Goal: Task Accomplishment & Management: Complete application form

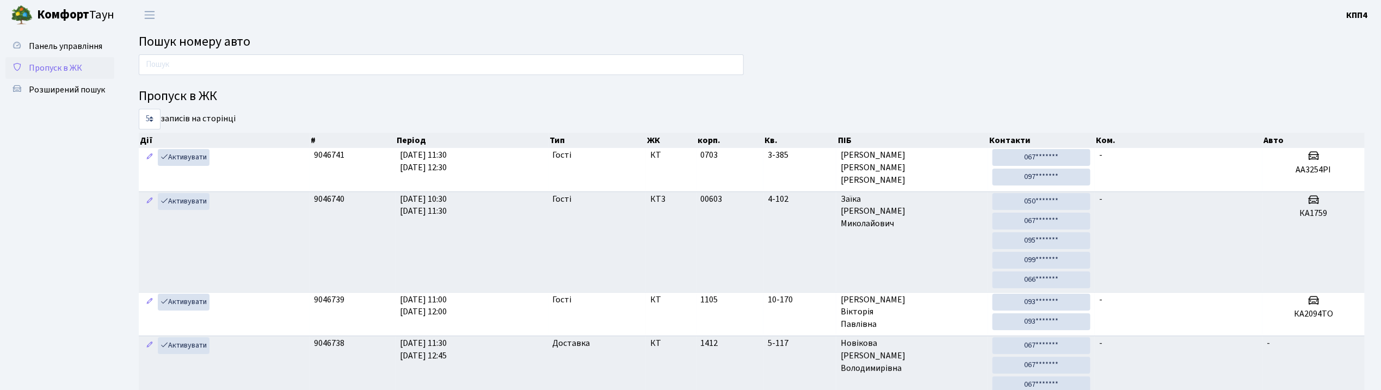
click at [70, 64] on span "Пропуск в ЖК" at bounding box center [55, 68] width 53 height 12
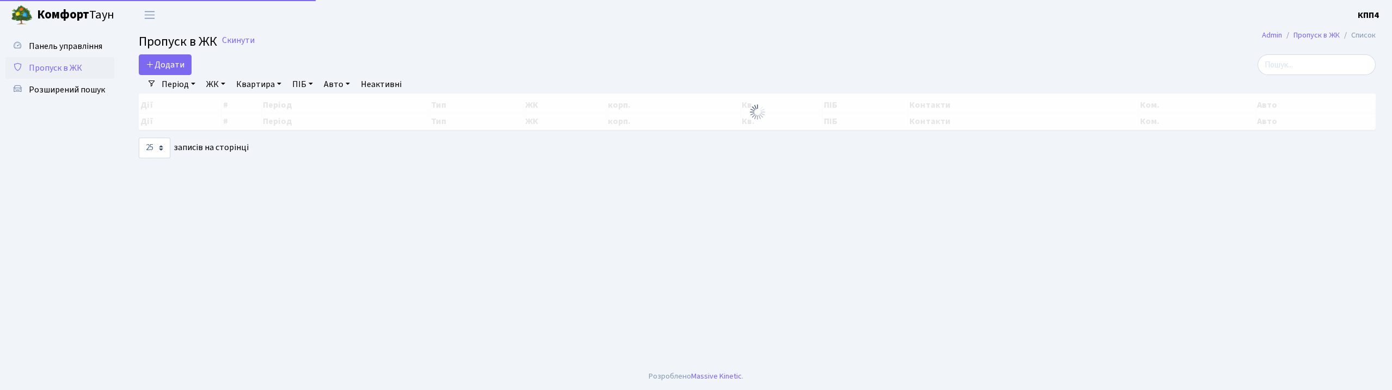
select select "25"
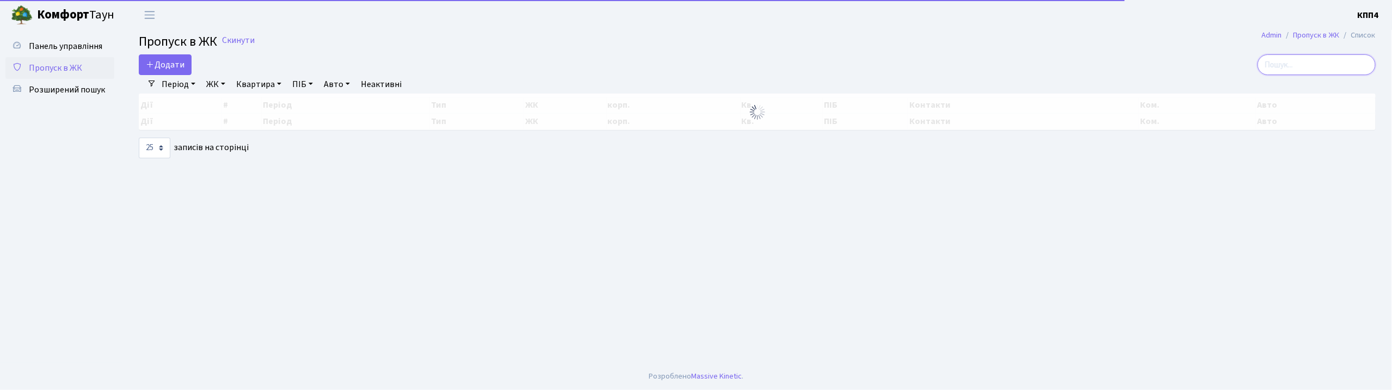
click at [1310, 64] on input "search" at bounding box center [1317, 64] width 118 height 21
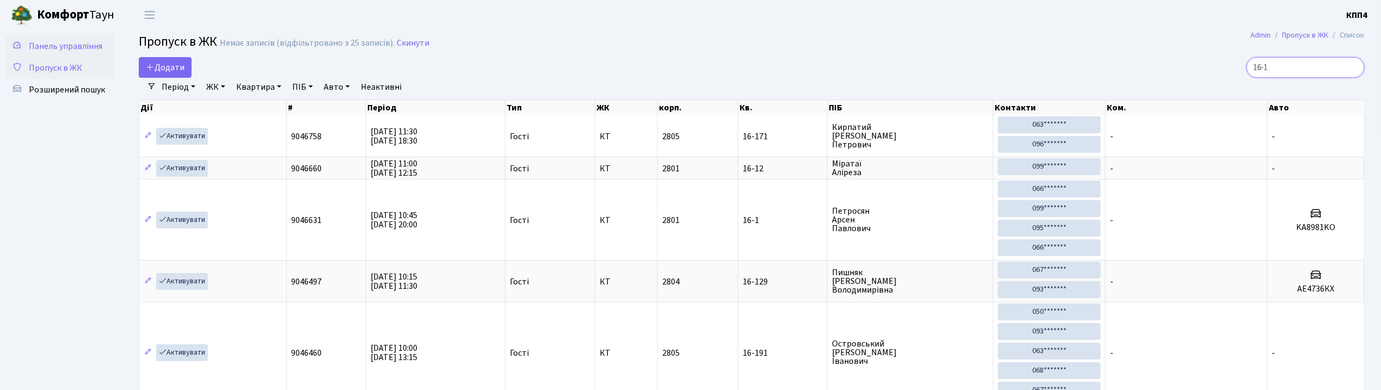
type input "16-1"
click at [59, 44] on span "Панель управління" at bounding box center [65, 46] width 73 height 12
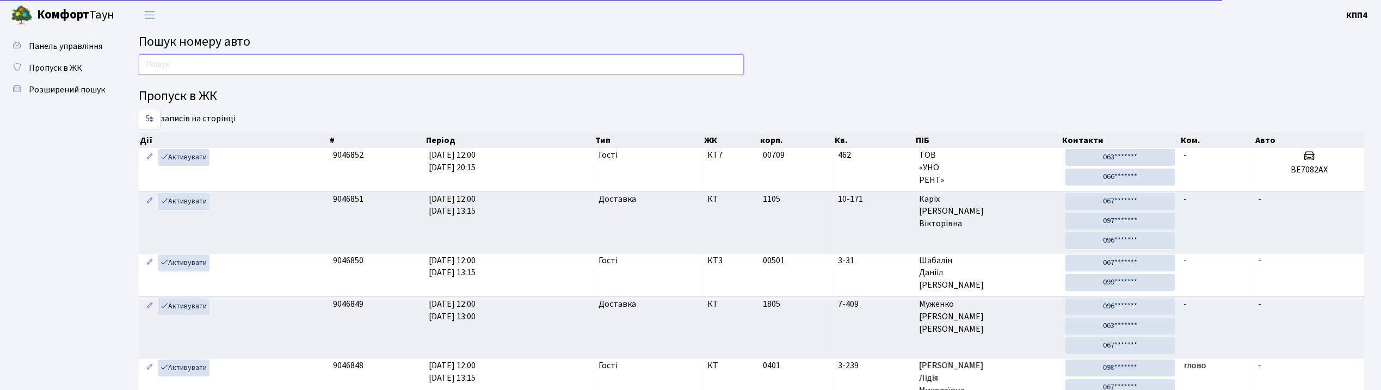
click at [188, 64] on input "text" at bounding box center [441, 64] width 605 height 21
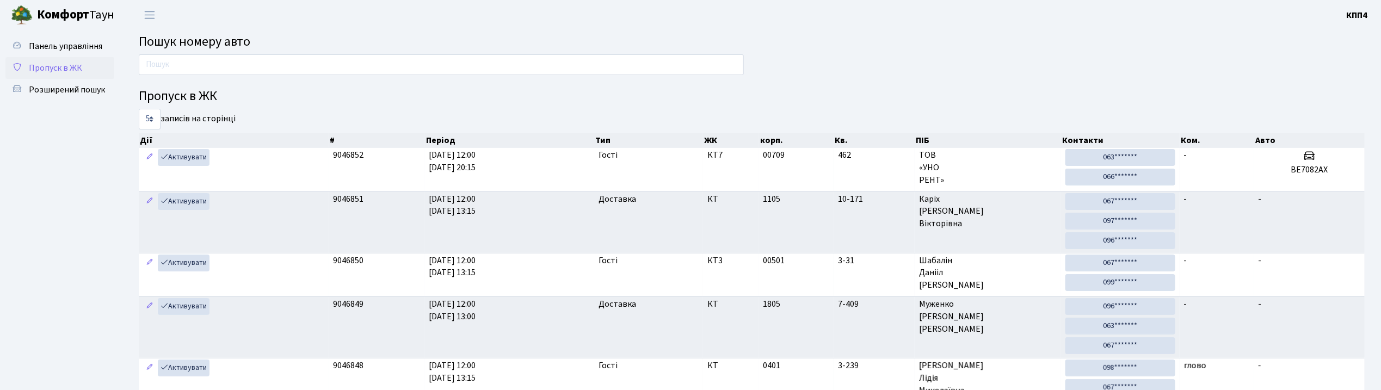
click at [53, 66] on span "Пропуск в ЖК" at bounding box center [55, 68] width 53 height 12
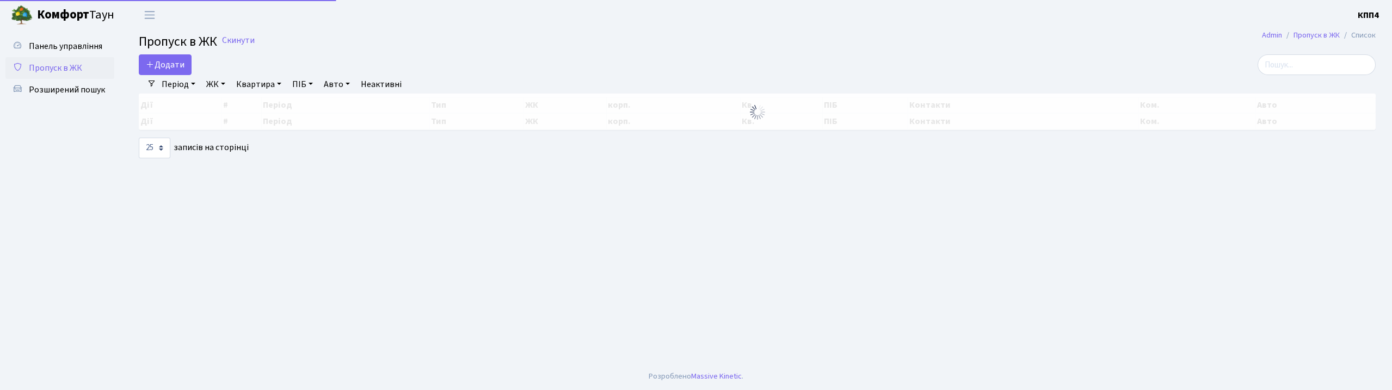
select select "25"
click at [179, 68] on span "Додати" at bounding box center [165, 65] width 39 height 12
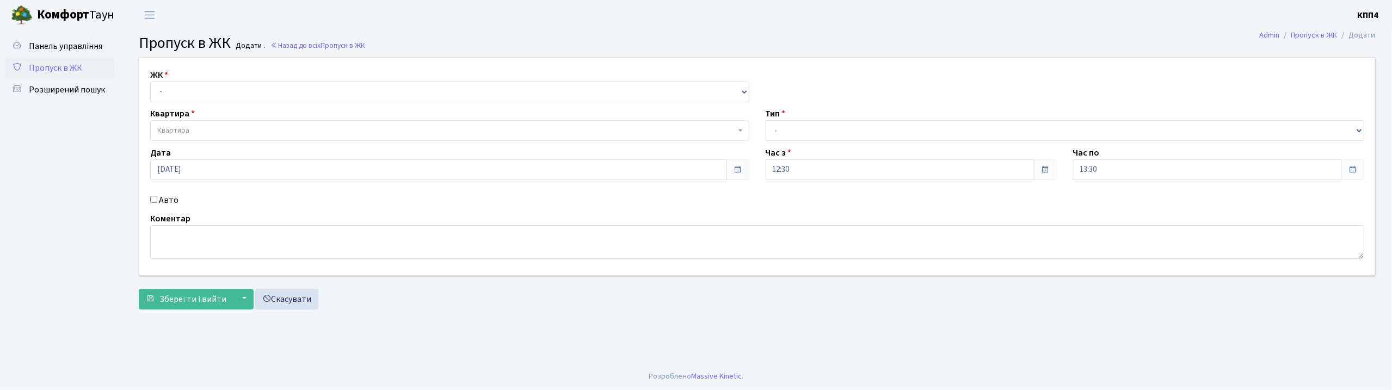
click at [152, 199] on input "Авто" at bounding box center [153, 199] width 7 height 7
checkbox input "true"
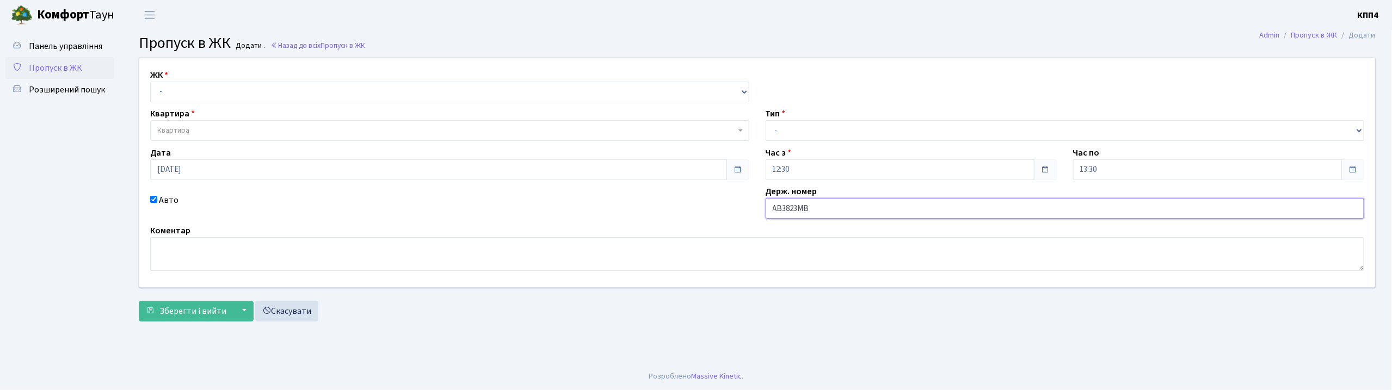
type input "АВ3823МВ"
click at [205, 91] on select "- КТ, вул. Регенераторна, 4 КТ2, просп. Соборності, 17 КТ3, вул. Березнева, 16 …" at bounding box center [449, 92] width 599 height 21
select select "271"
click at [150, 82] on select "- КТ, вул. Регенераторна, 4 КТ2, просп. Соборності, 17 КТ3, вул. Березнева, 16 …" at bounding box center [449, 92] width 599 height 21
select select
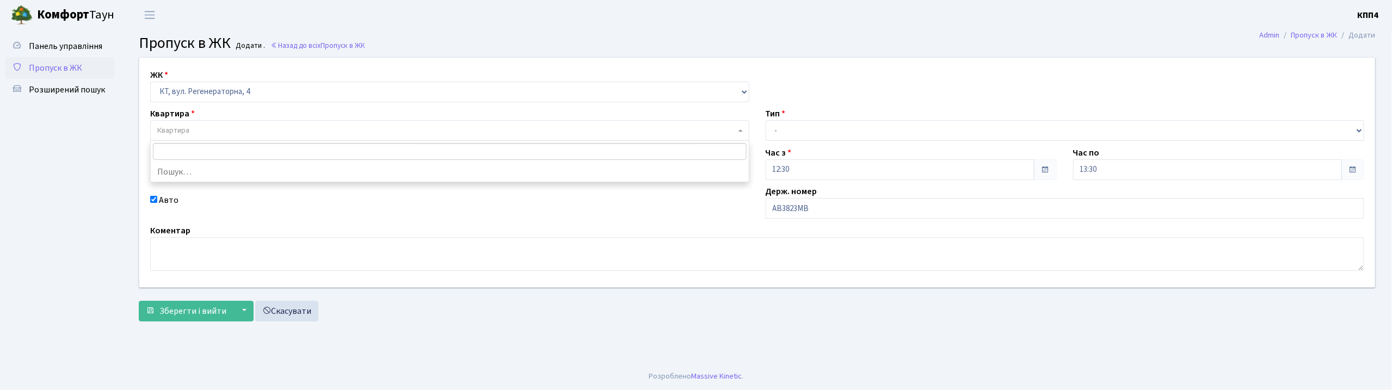
click at [199, 133] on span "Квартира" at bounding box center [446, 130] width 579 height 11
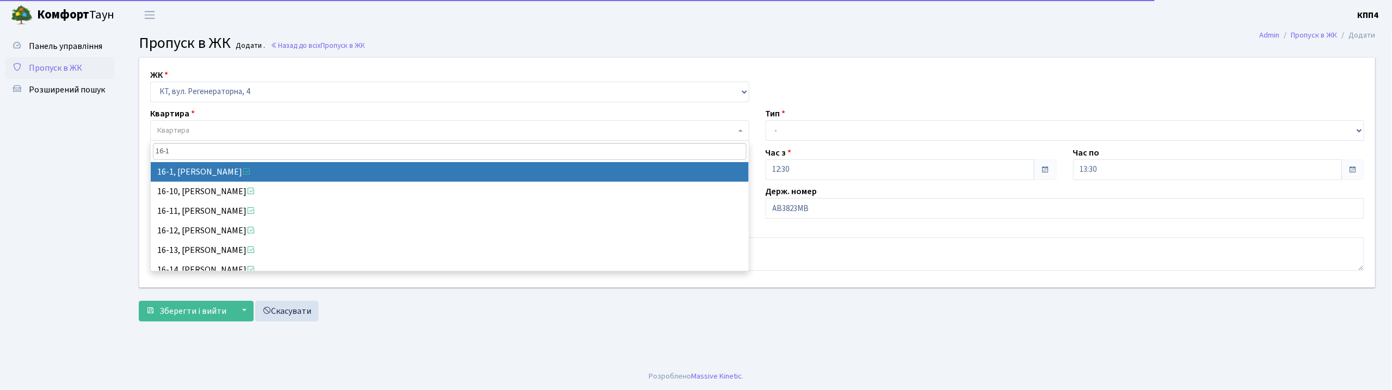
type input "16-1"
select select "8562"
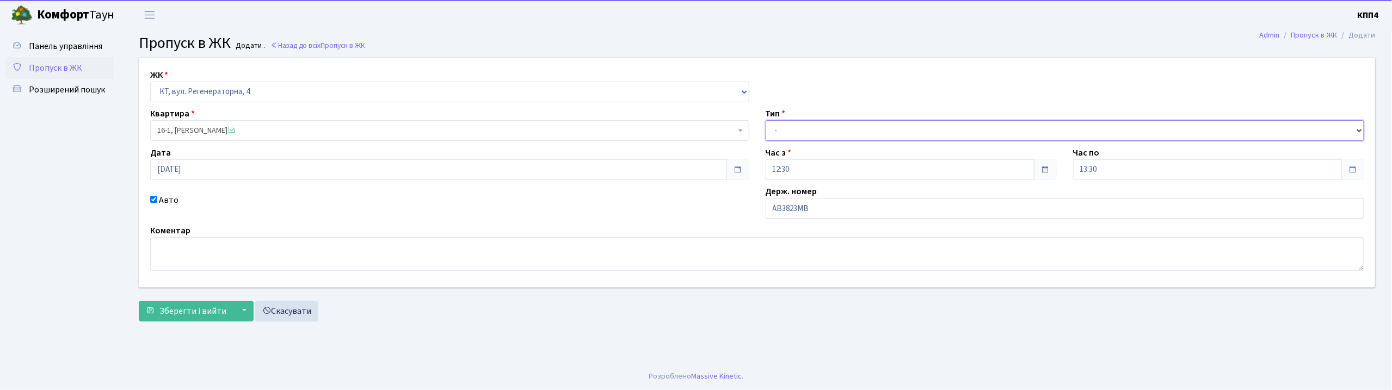
click at [802, 128] on select "- Доставка Таксі Гості Сервіс" at bounding box center [1065, 130] width 599 height 21
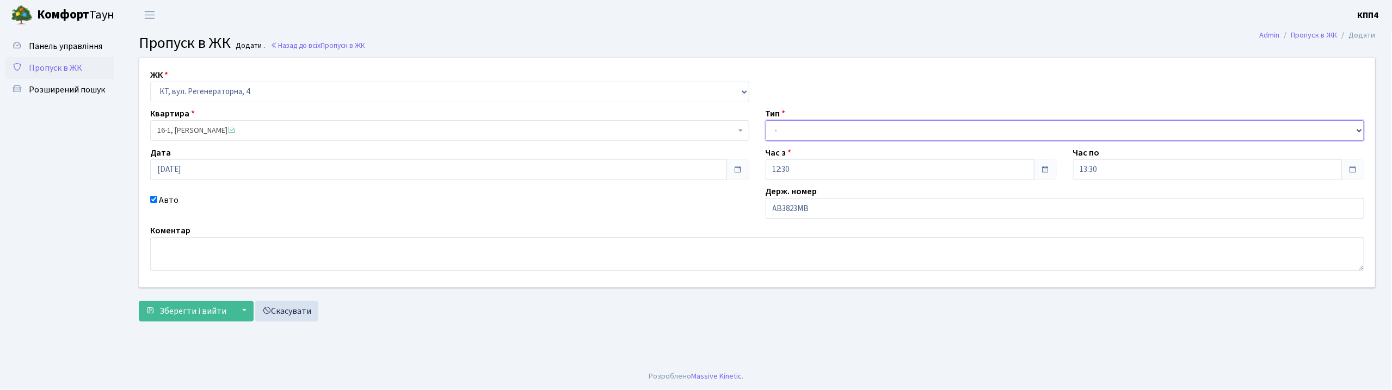
select select "3"
click at [766, 120] on select "- Доставка Таксі Гості Сервіс" at bounding box center [1065, 130] width 599 height 21
click at [194, 308] on span "Зберегти і вийти" at bounding box center [192, 311] width 67 height 12
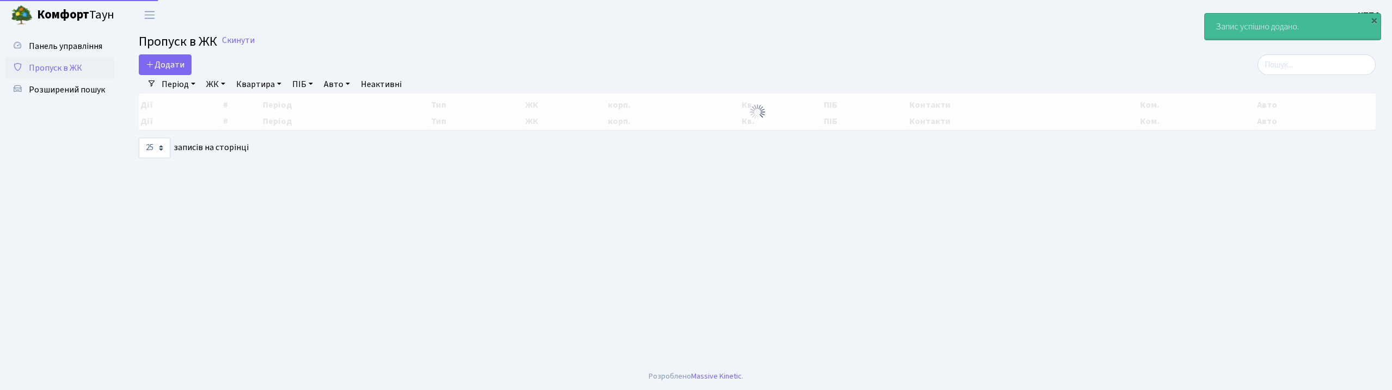
select select "25"
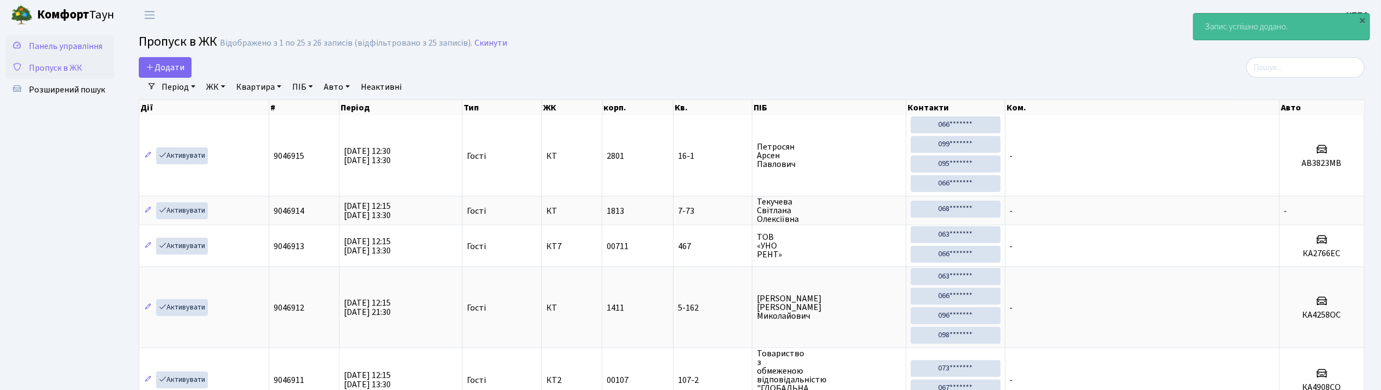
click at [82, 50] on span "Панель управління" at bounding box center [65, 46] width 73 height 12
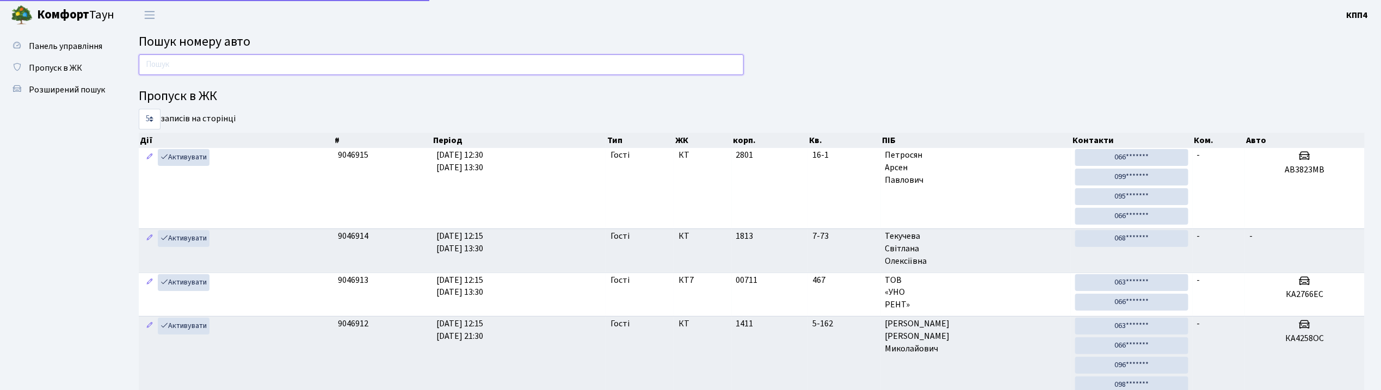
drag, startPoint x: 0, startPoint y: 0, endPoint x: 168, endPoint y: 69, distance: 181.1
click at [168, 69] on input "text" at bounding box center [441, 64] width 605 height 21
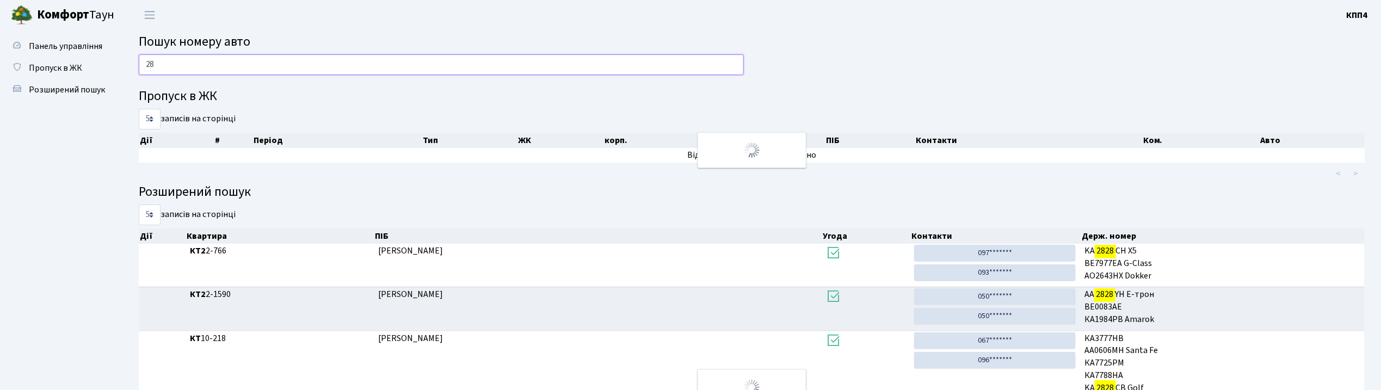
type input "2"
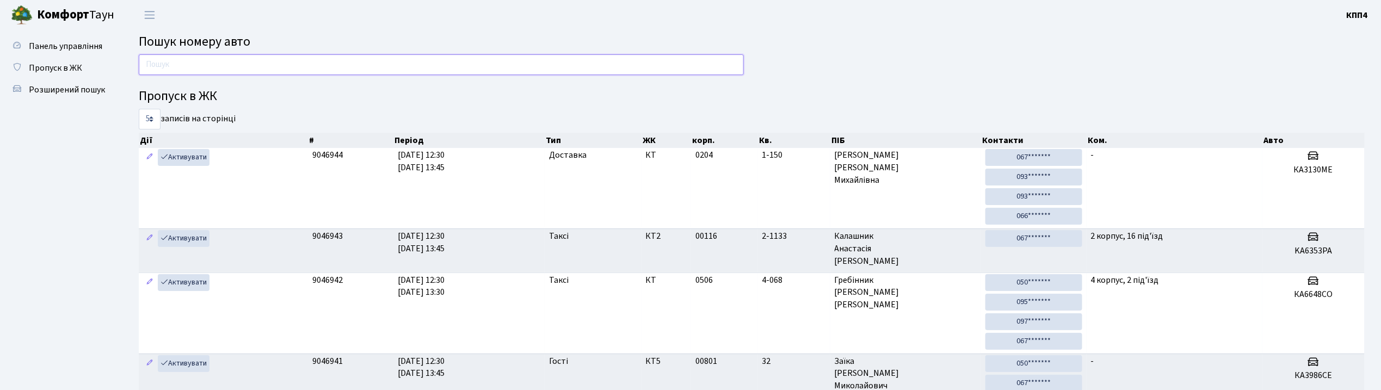
click at [271, 67] on input "text" at bounding box center [441, 64] width 605 height 21
type input "1723"
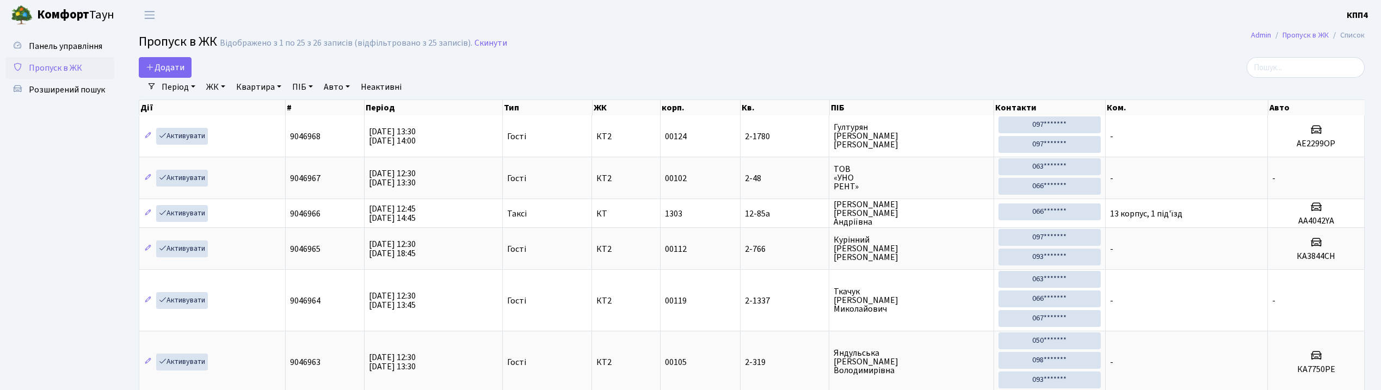
select select "25"
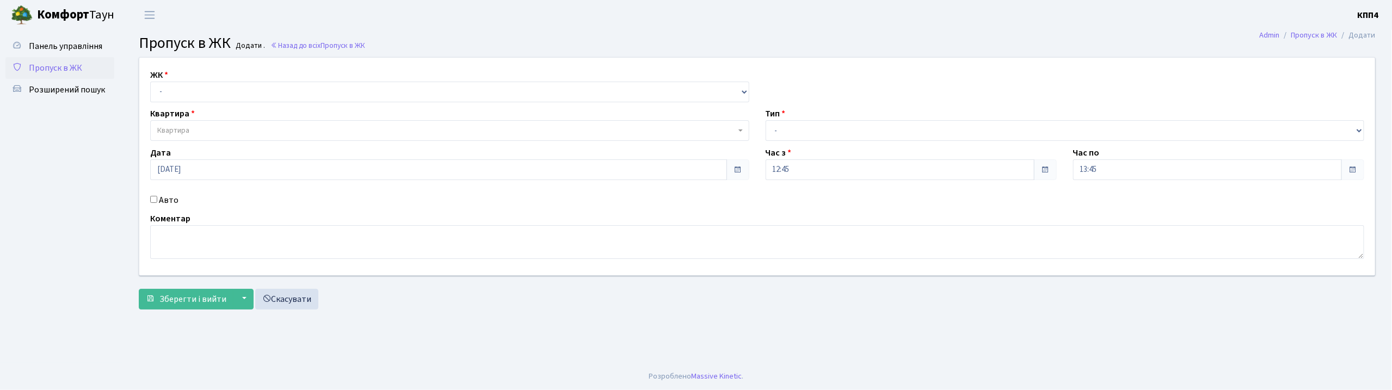
click at [152, 200] on input "Авто" at bounding box center [153, 199] width 7 height 7
checkbox input "true"
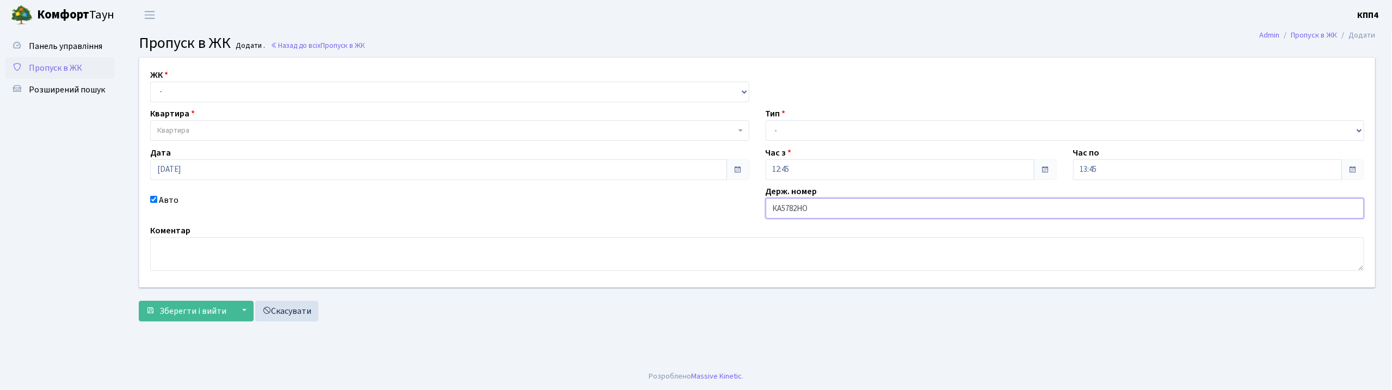
type input "КА5782НО"
click at [271, 94] on select "- КТ, вул. Регенераторна, 4 КТ2, просп. Соборності, 17 КТ3, вул. Березнева, 16 …" at bounding box center [449, 92] width 599 height 21
select select "271"
click at [150, 82] on select "- КТ, вул. Регенераторна, 4 КТ2, просп. Соборності, 17 КТ3, вул. Березнева, 16 …" at bounding box center [449, 92] width 599 height 21
select select
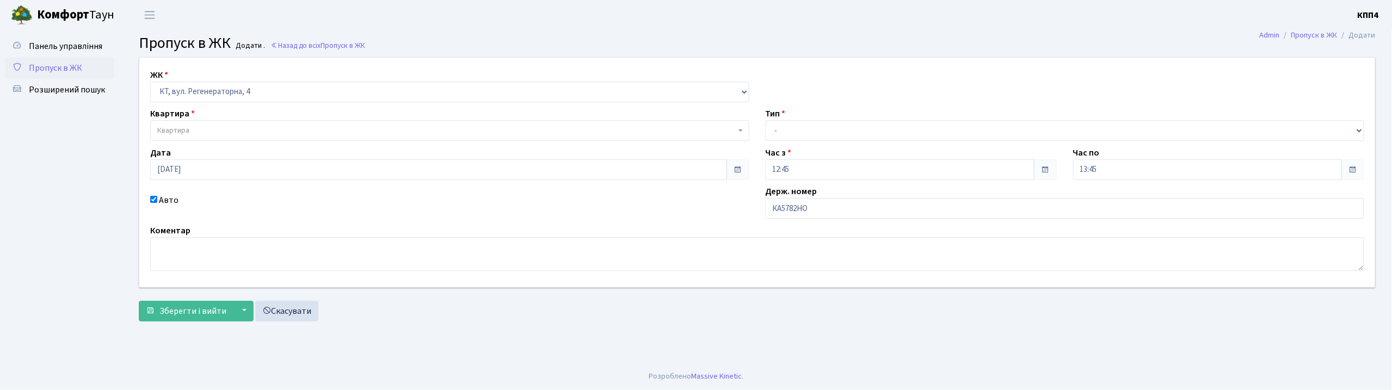
click at [288, 127] on span "Квартира" at bounding box center [446, 130] width 579 height 11
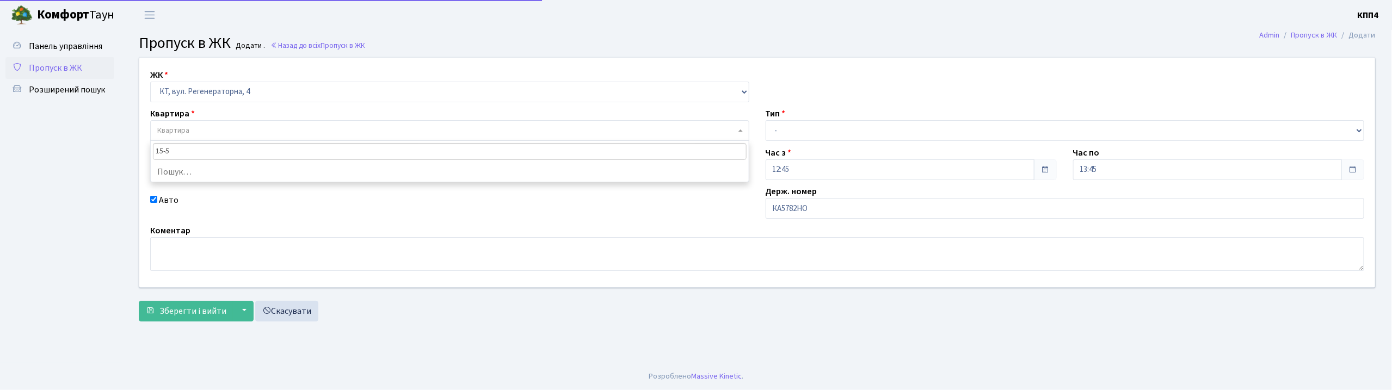
type input "15-55"
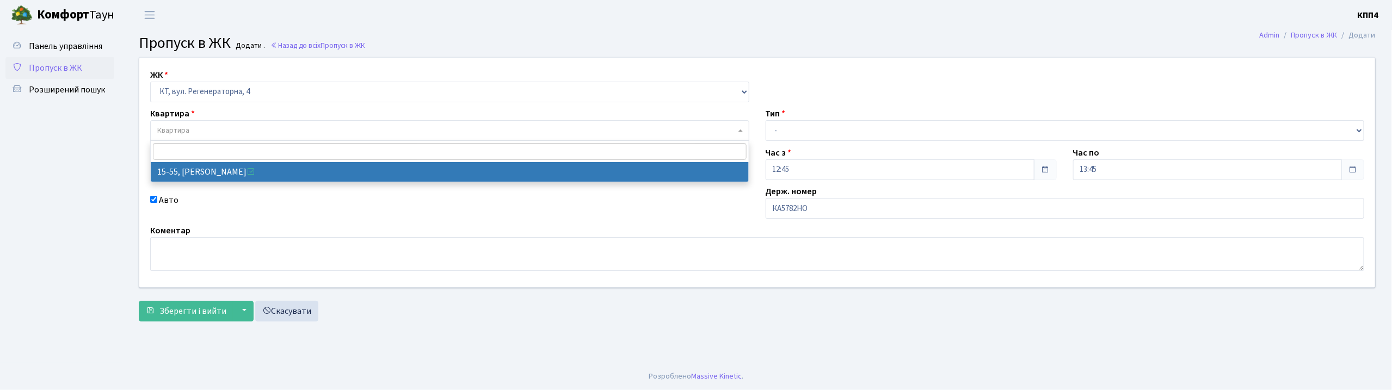
select select "8830"
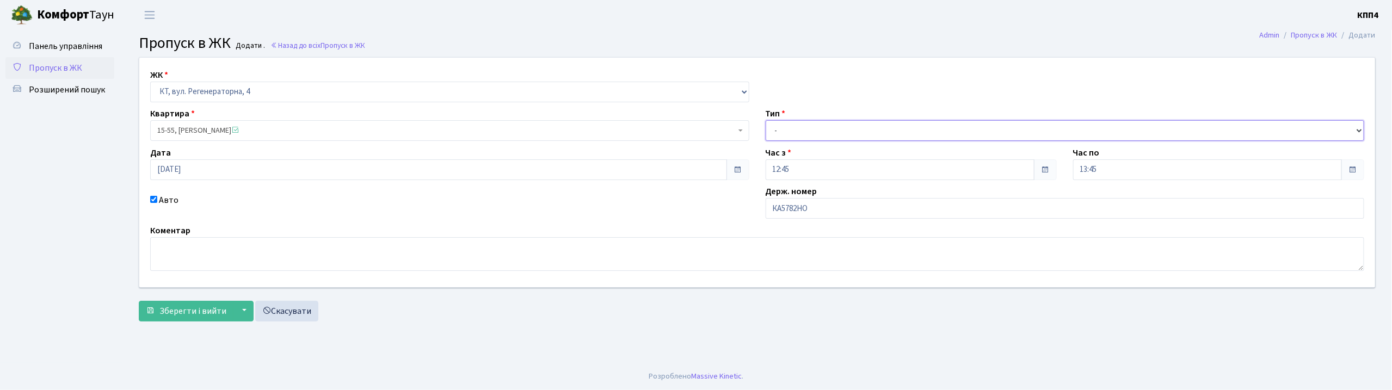
click at [813, 131] on select "- Доставка Таксі Гості Сервіс" at bounding box center [1065, 130] width 599 height 21
select select "1"
click at [766, 120] on select "- Доставка Таксі Гості Сервіс" at bounding box center [1065, 130] width 599 height 21
click at [216, 310] on span "Зберегти і вийти" at bounding box center [192, 311] width 67 height 12
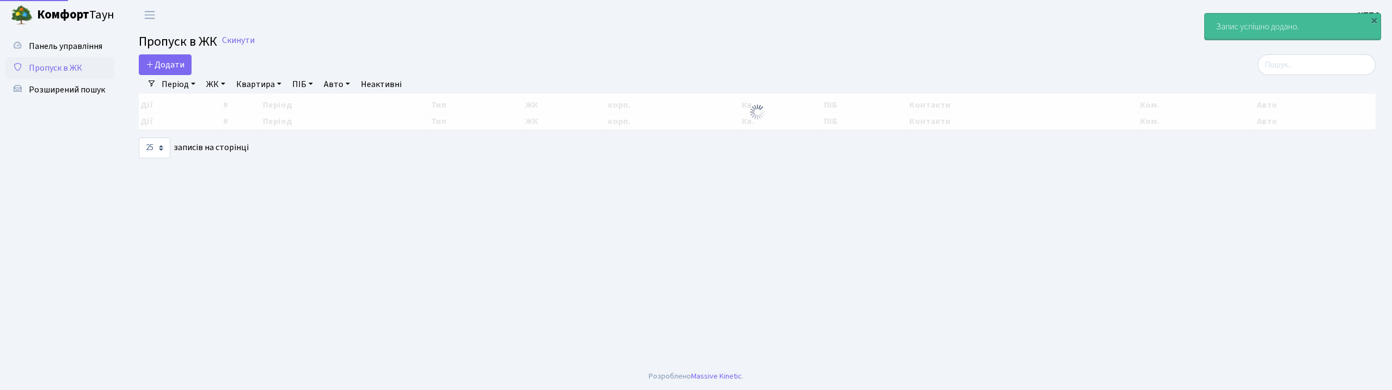
select select "25"
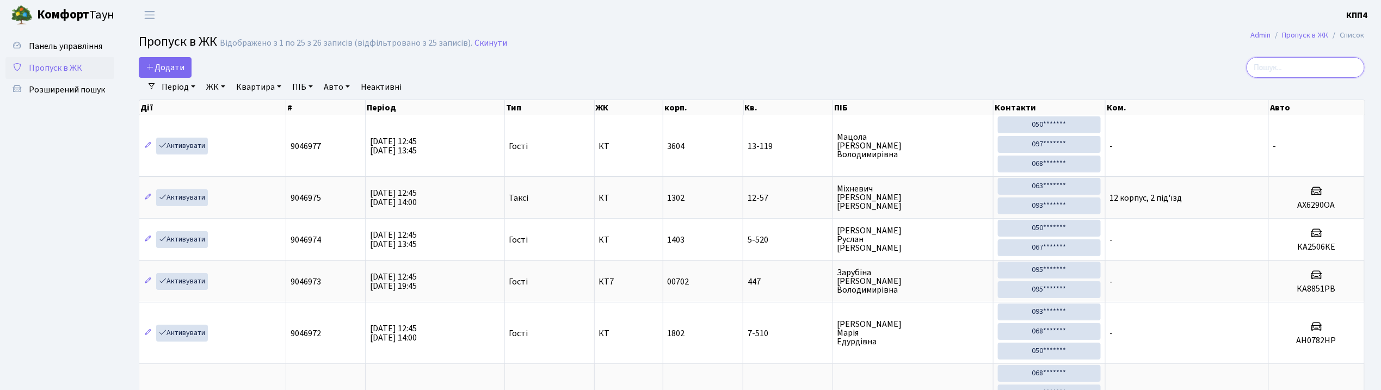
click at [1286, 62] on input "search" at bounding box center [1306, 67] width 118 height 21
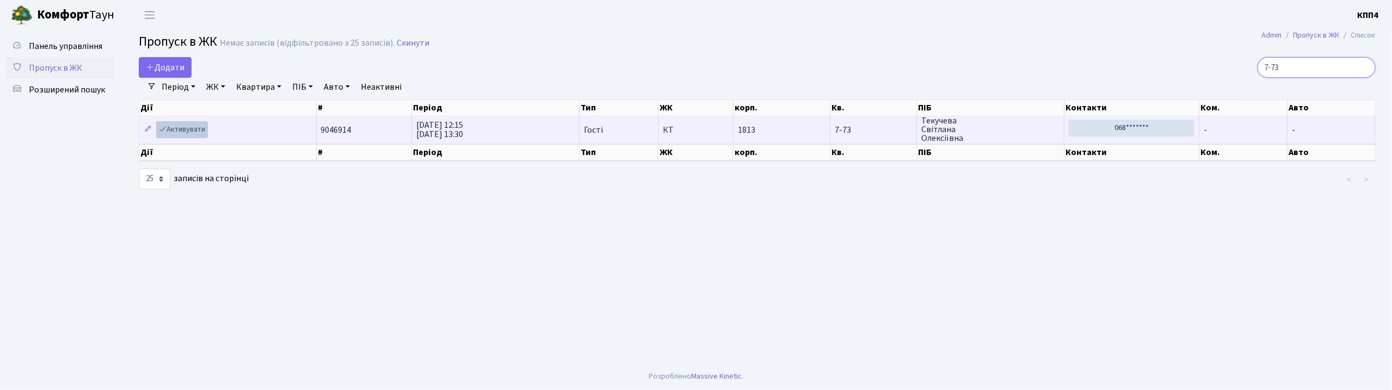
type input "7-73"
click at [205, 136] on link "Активувати" at bounding box center [182, 129] width 52 height 17
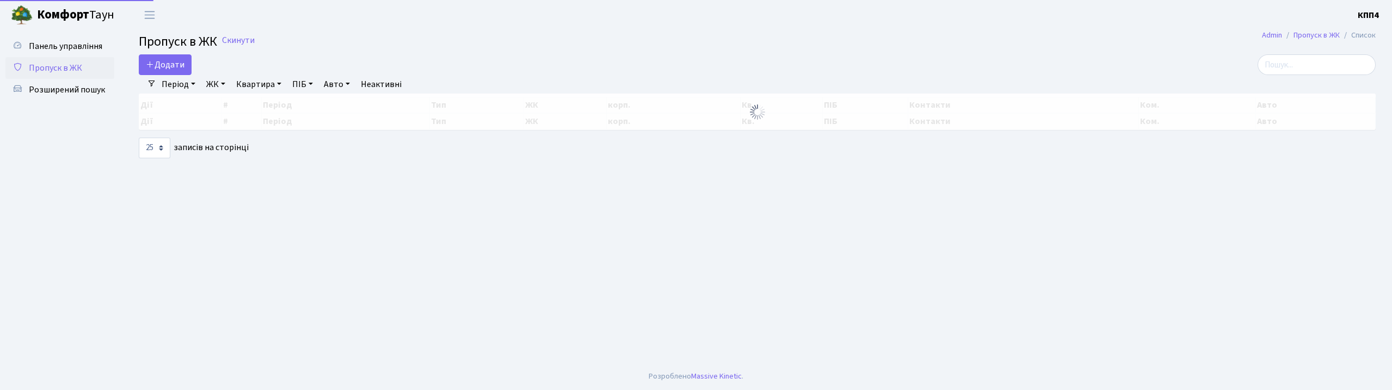
select select "25"
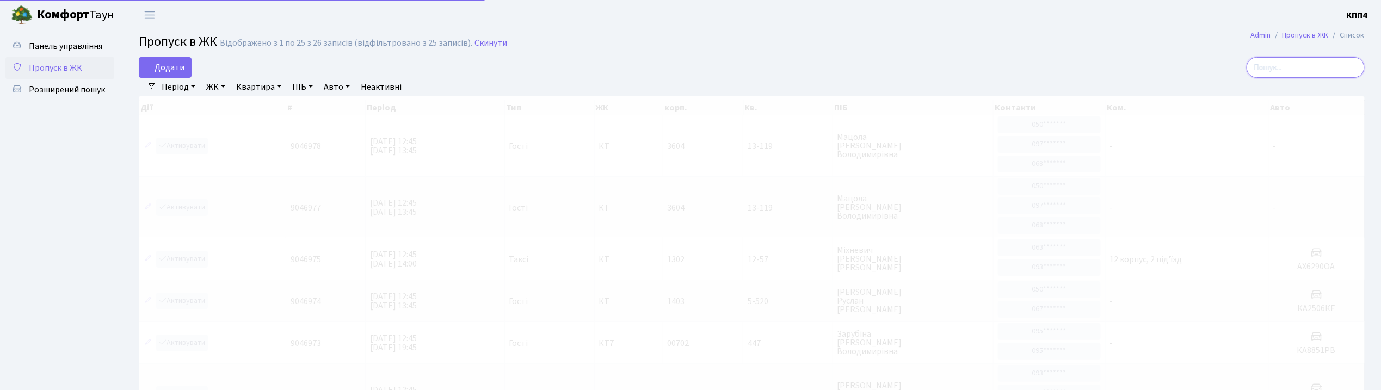
click at [1307, 71] on input "search" at bounding box center [1306, 67] width 118 height 21
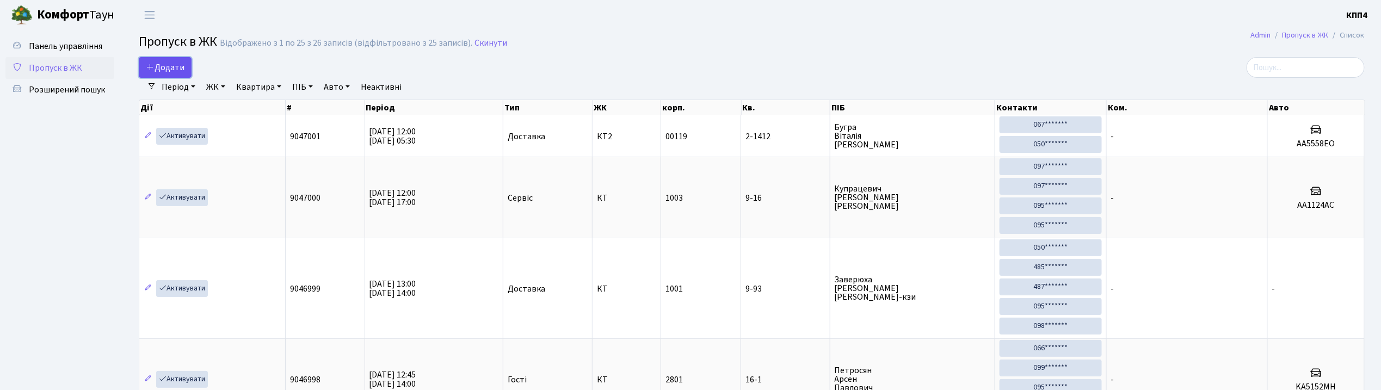
click at [162, 70] on span "Додати" at bounding box center [165, 68] width 39 height 12
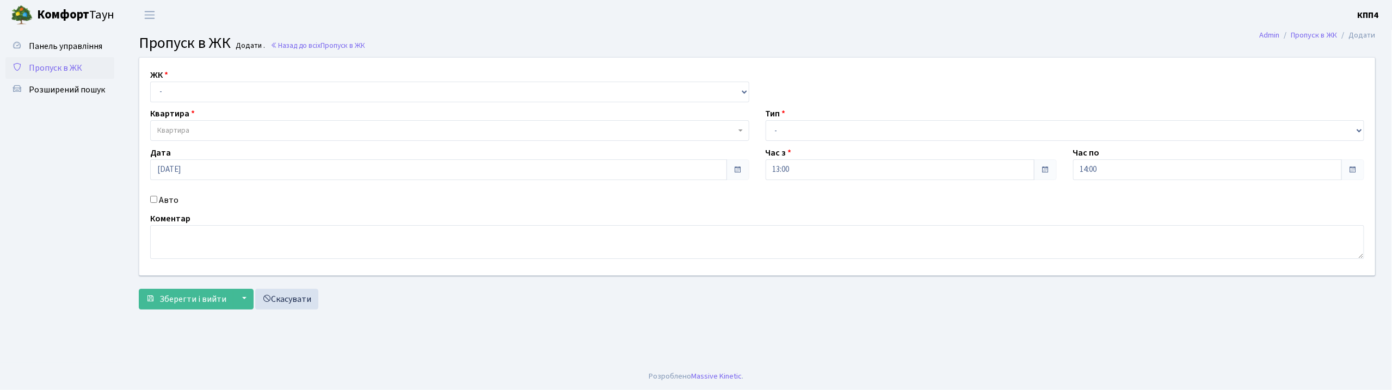
click at [153, 201] on input "Авто" at bounding box center [153, 199] width 7 height 7
checkbox input "true"
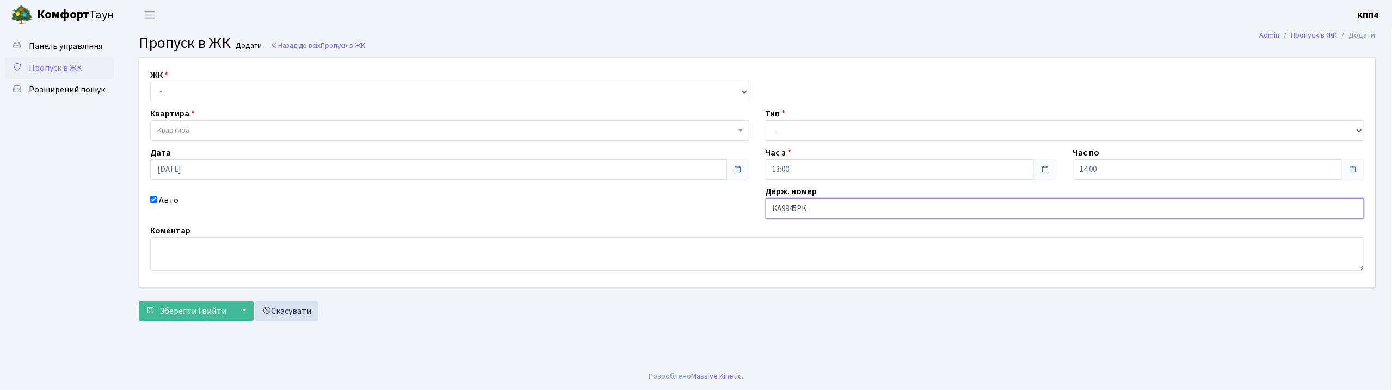
type input "КА9945РК"
drag, startPoint x: 261, startPoint y: 84, endPoint x: 261, endPoint y: 99, distance: 15.2
click at [261, 84] on select "- КТ, вул. Регенераторна, 4 КТ2, просп. Соборності, 17 КТ3, вул. Березнева, 16 …" at bounding box center [449, 92] width 599 height 21
select select "271"
click at [150, 82] on select "- КТ, вул. Регенераторна, 4 КТ2, просп. Соборності, 17 КТ3, вул. Березнева, 16 …" at bounding box center [449, 92] width 599 height 21
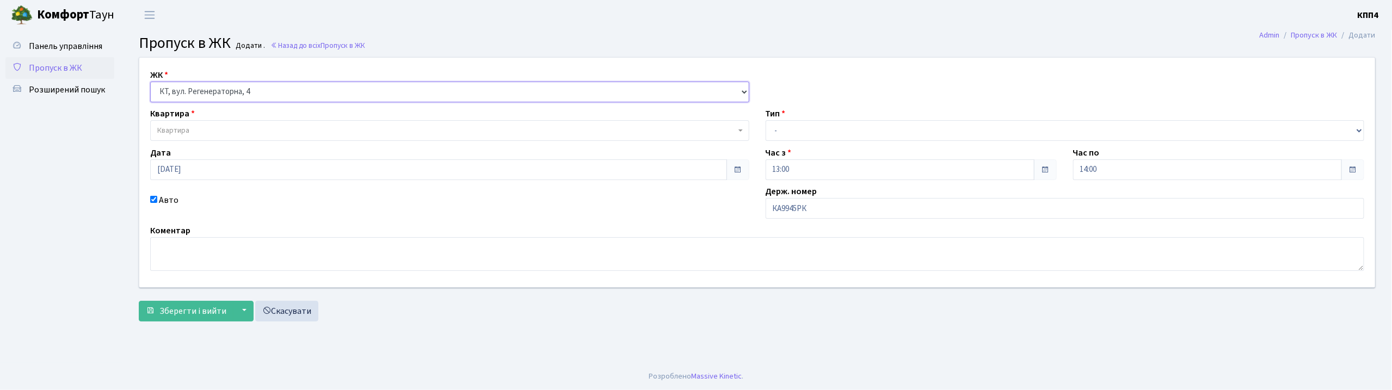
select select
click at [260, 120] on span "Квартира" at bounding box center [449, 130] width 599 height 21
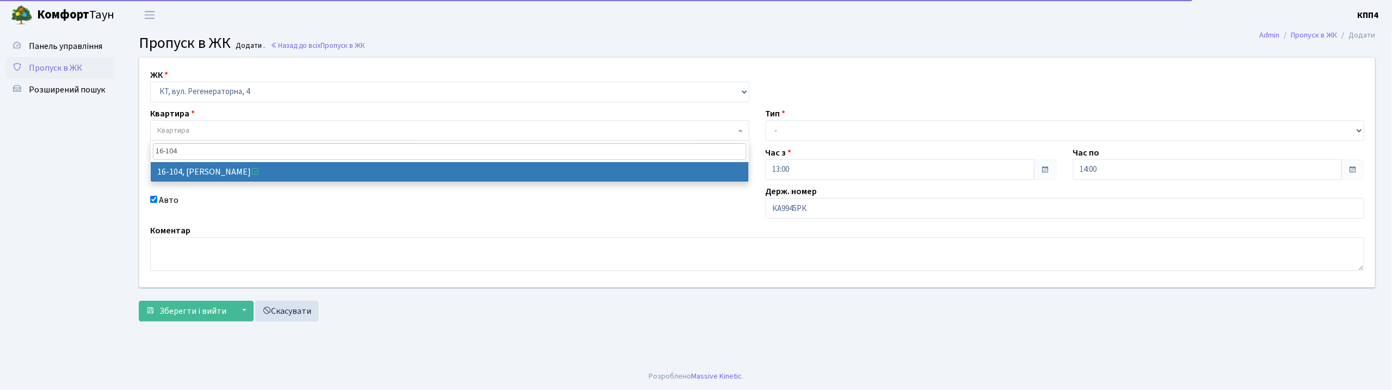
type input "16-104"
select select "8665"
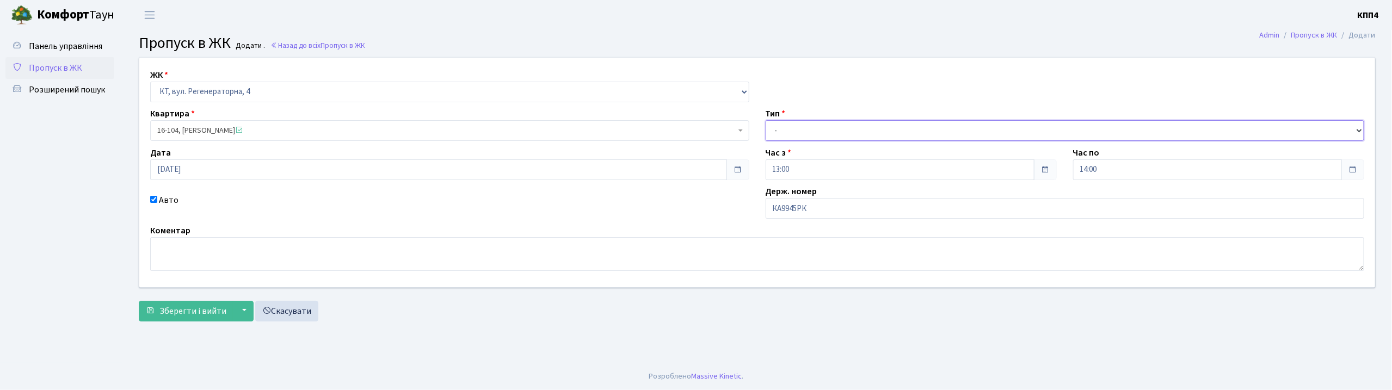
click at [802, 133] on select "- Доставка Таксі Гості Сервіс" at bounding box center [1065, 130] width 599 height 21
select select "3"
click at [766, 120] on select "- Доставка Таксі Гості Сервіс" at bounding box center [1065, 130] width 599 height 21
click at [181, 310] on span "Зберегти і вийти" at bounding box center [192, 311] width 67 height 12
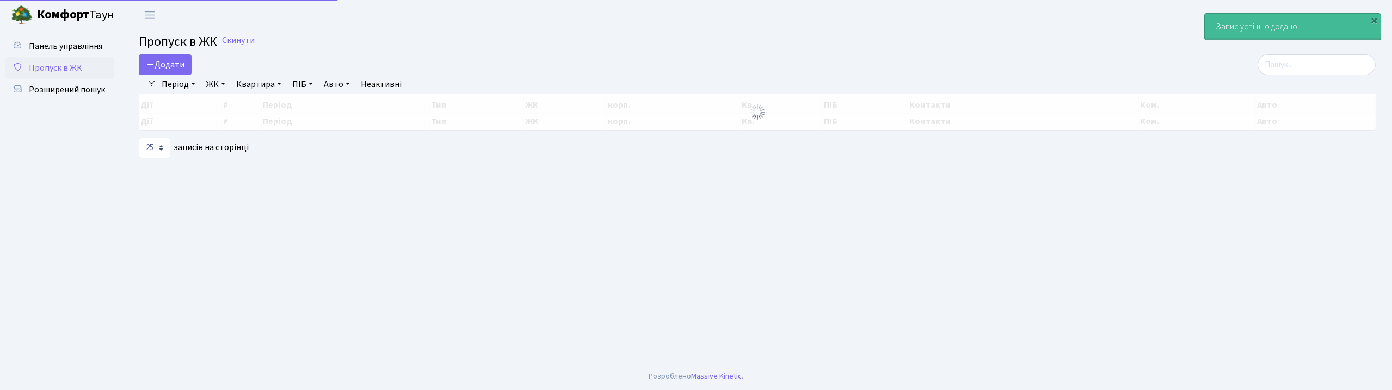
select select "25"
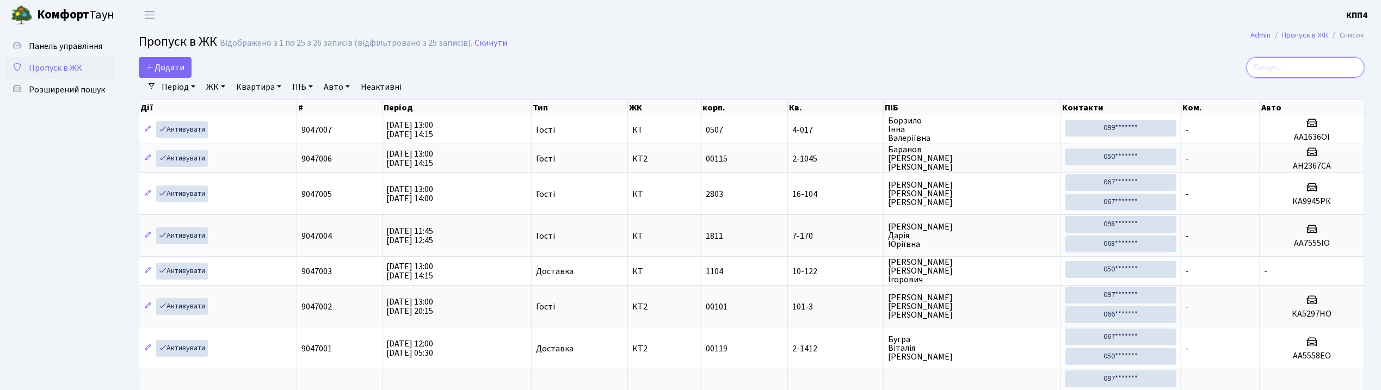
click at [1315, 67] on input "search" at bounding box center [1306, 67] width 118 height 21
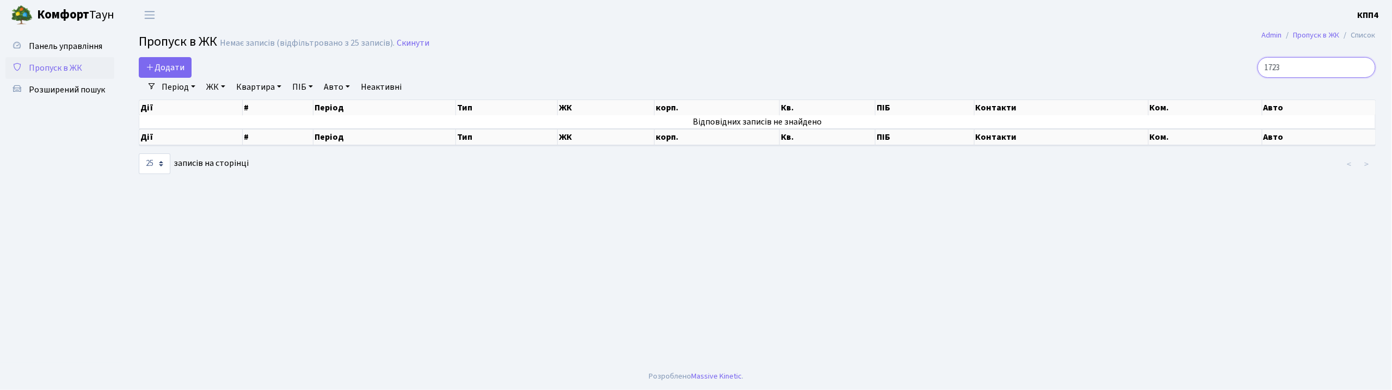
type input "1723"
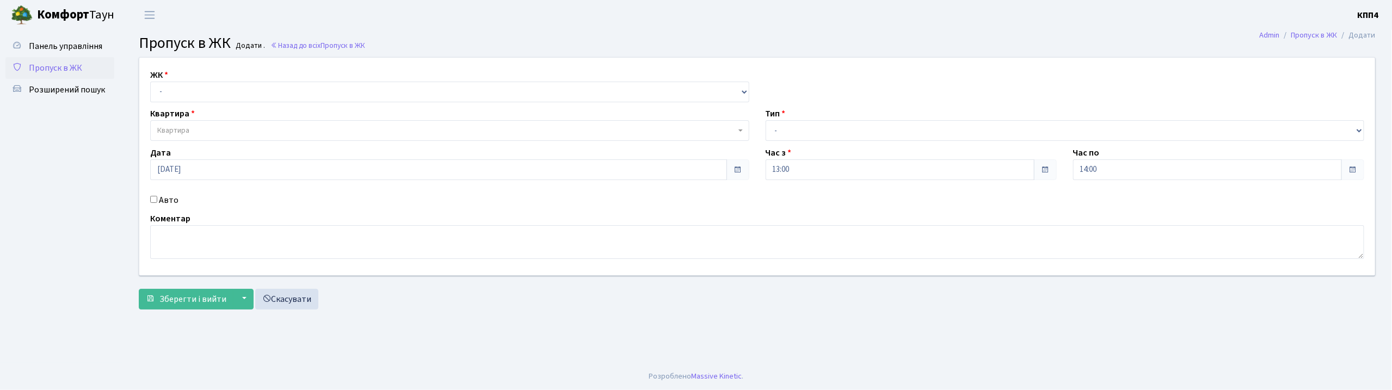
click at [151, 194] on div "Авто" at bounding box center [450, 200] width 616 height 13
click at [155, 204] on div "Авто" at bounding box center [450, 200] width 616 height 13
click at [155, 199] on input "Авто" at bounding box center [153, 199] width 7 height 7
checkbox input "true"
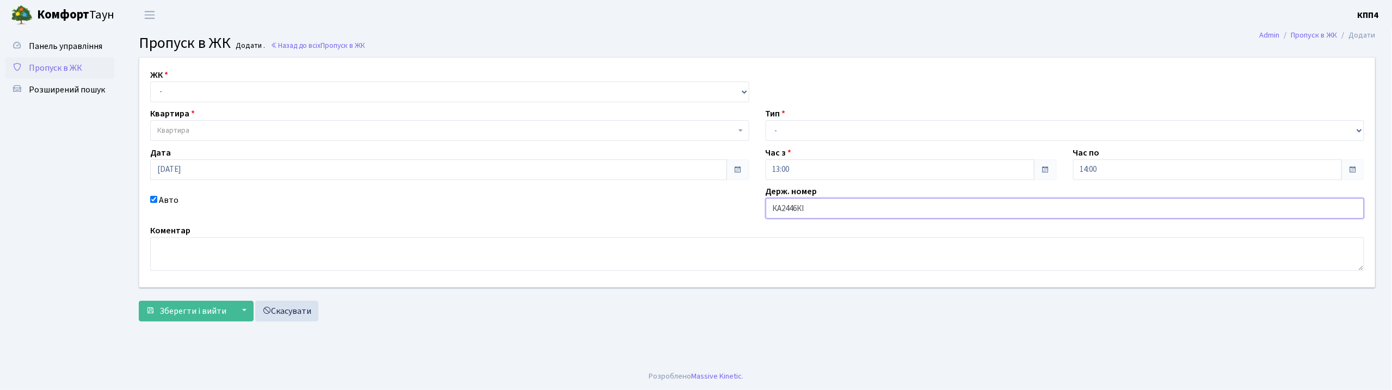
type input "КА2446КІ"
click at [242, 96] on select "- КТ, вул. Регенераторна, 4 КТ2, просп. Соборності, 17 КТ3, вул. Березнева, 16 …" at bounding box center [449, 92] width 599 height 21
select select "271"
click at [150, 82] on select "- КТ, вул. Регенераторна, 4 КТ2, просп. Соборності, 17 КТ3, вул. Березнева, 16 …" at bounding box center [449, 92] width 599 height 21
select select
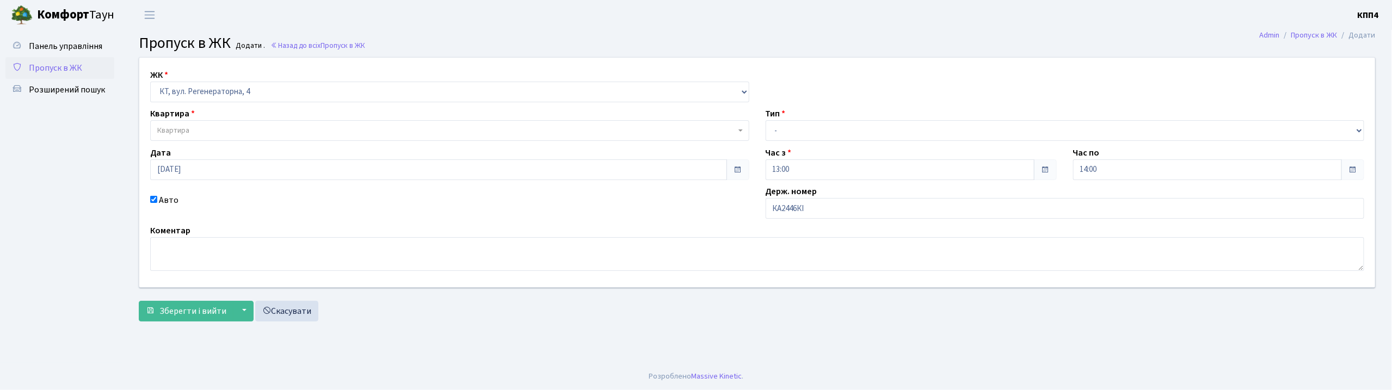
click at [242, 136] on span "Квартира" at bounding box center [446, 130] width 579 height 11
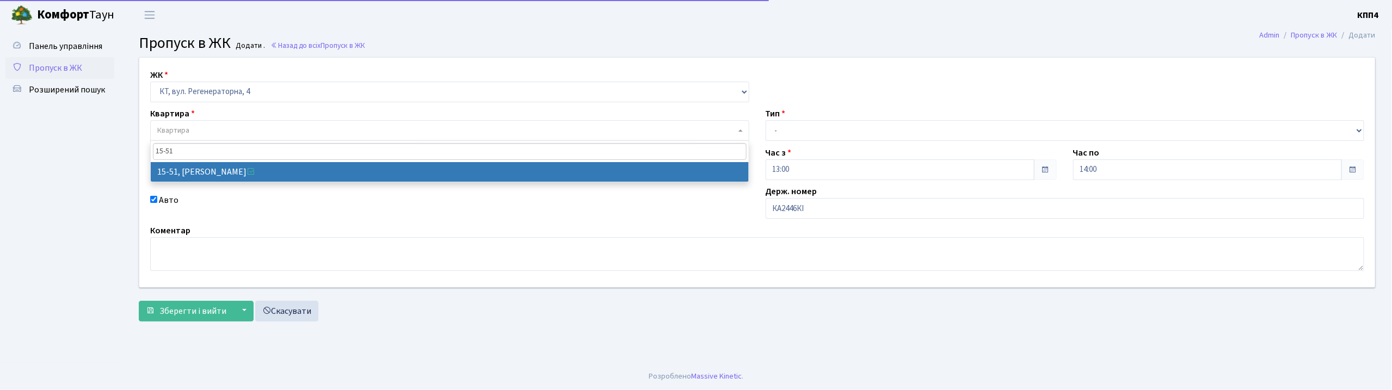
type input "15-51"
select select "8826"
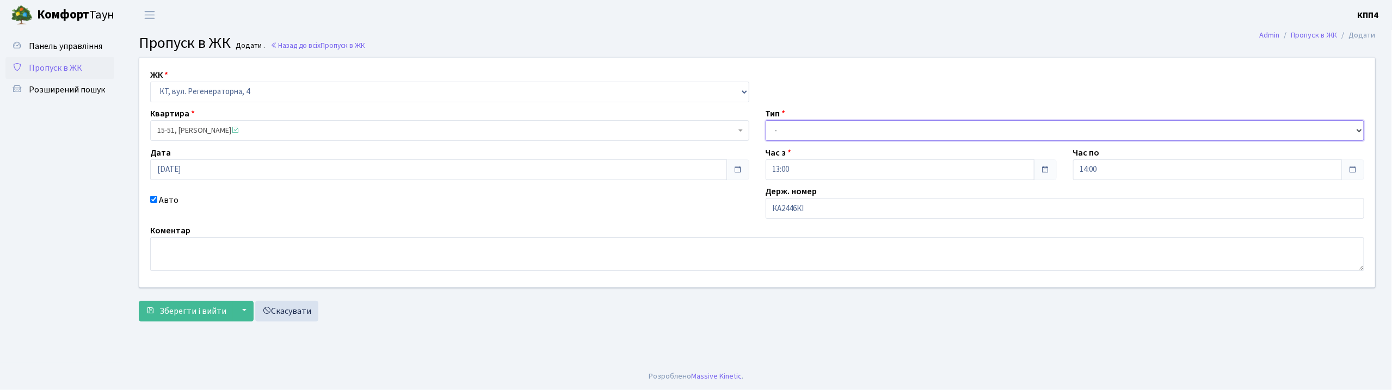
drag, startPoint x: 840, startPoint y: 125, endPoint x: 841, endPoint y: 140, distance: 15.3
click at [840, 125] on select "- Доставка Таксі Гості Сервіс" at bounding box center [1065, 130] width 599 height 21
select select "2"
click at [766, 120] on select "- Доставка Таксі Гості Сервіс" at bounding box center [1065, 130] width 599 height 21
click at [185, 303] on button "Зберегти і вийти" at bounding box center [186, 311] width 95 height 21
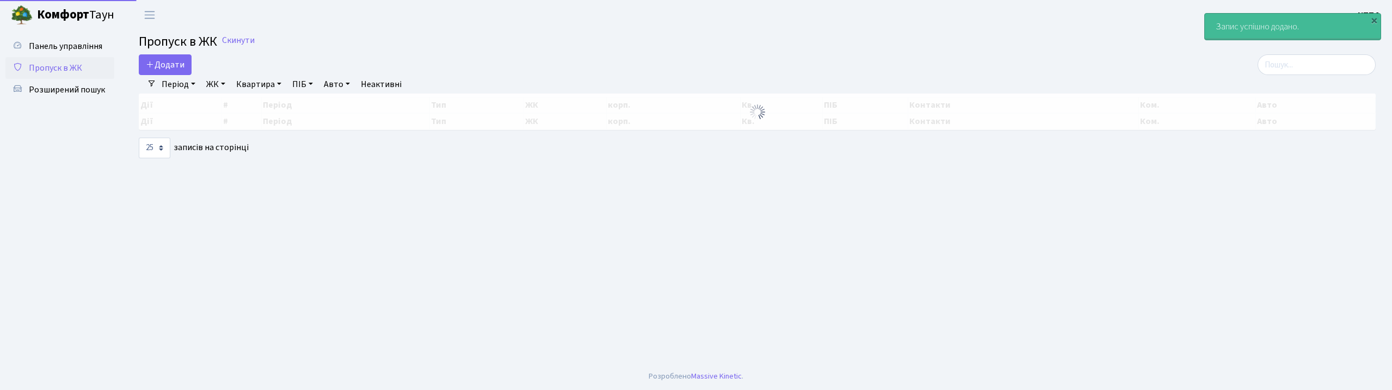
select select "25"
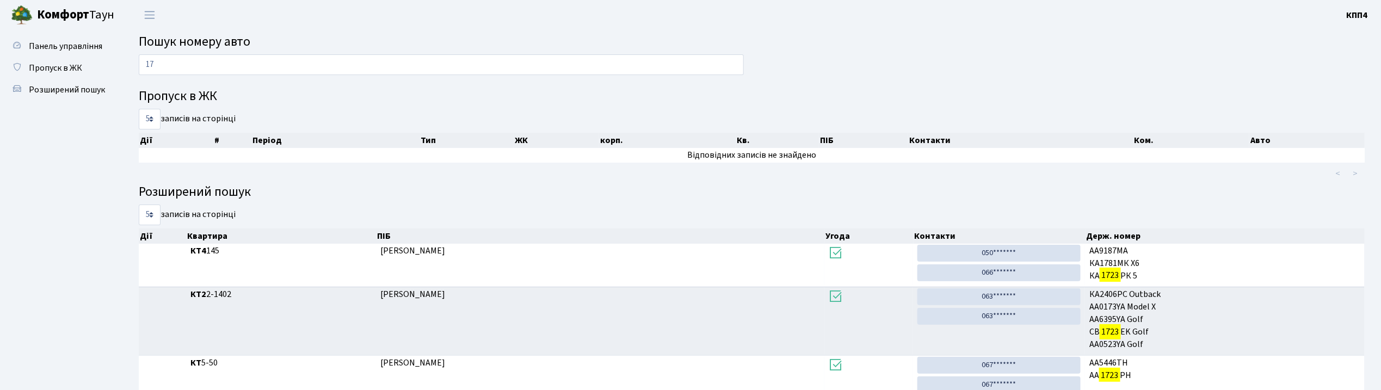
type input "1"
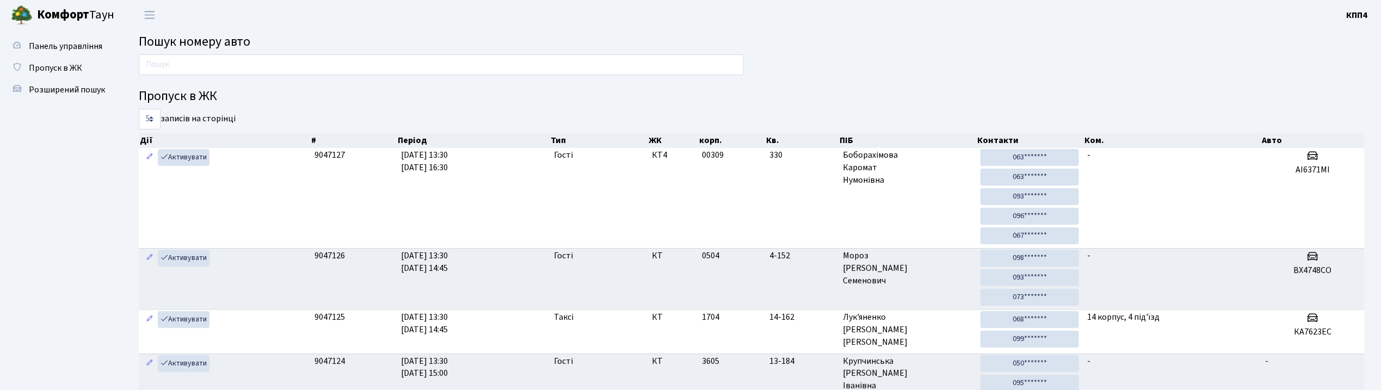
click at [292, 69] on input "text" at bounding box center [441, 64] width 605 height 21
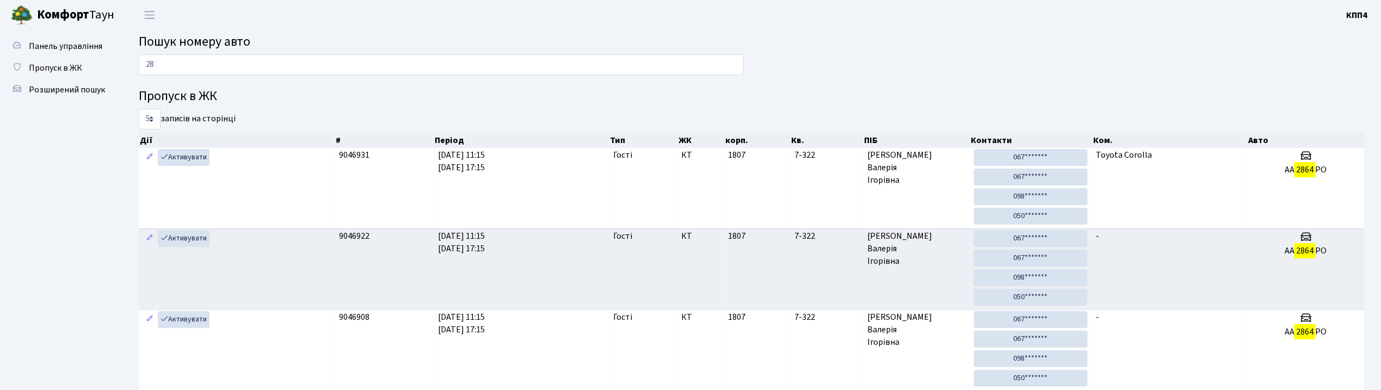
type input "2"
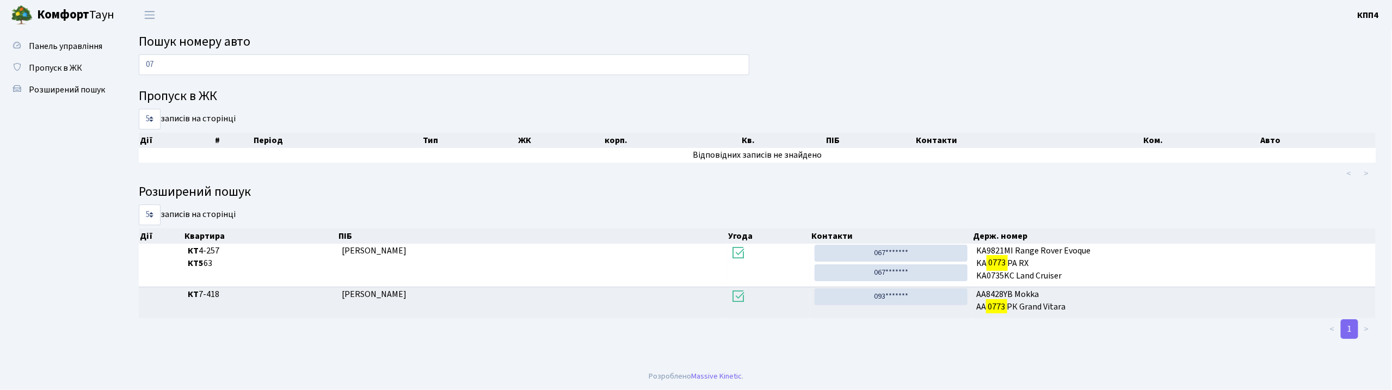
type input "0"
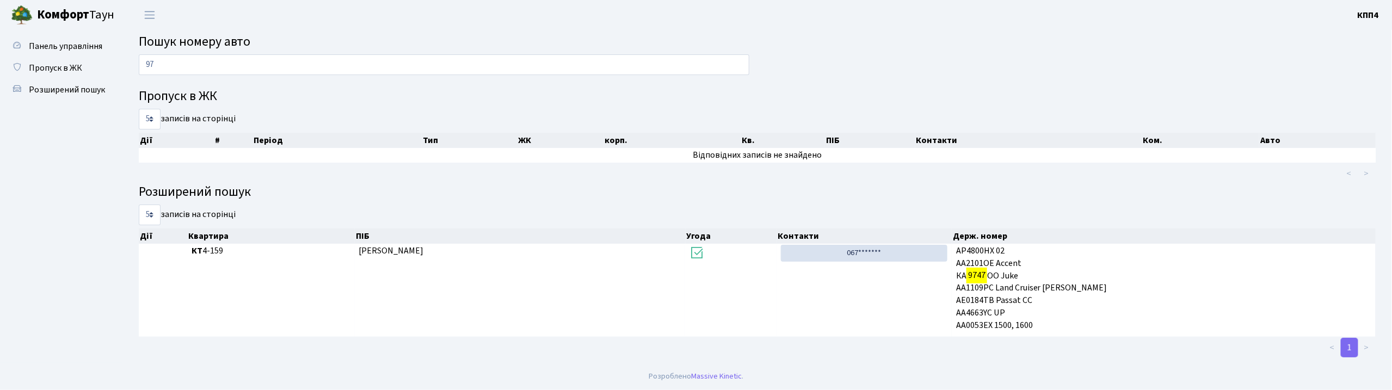
type input "9"
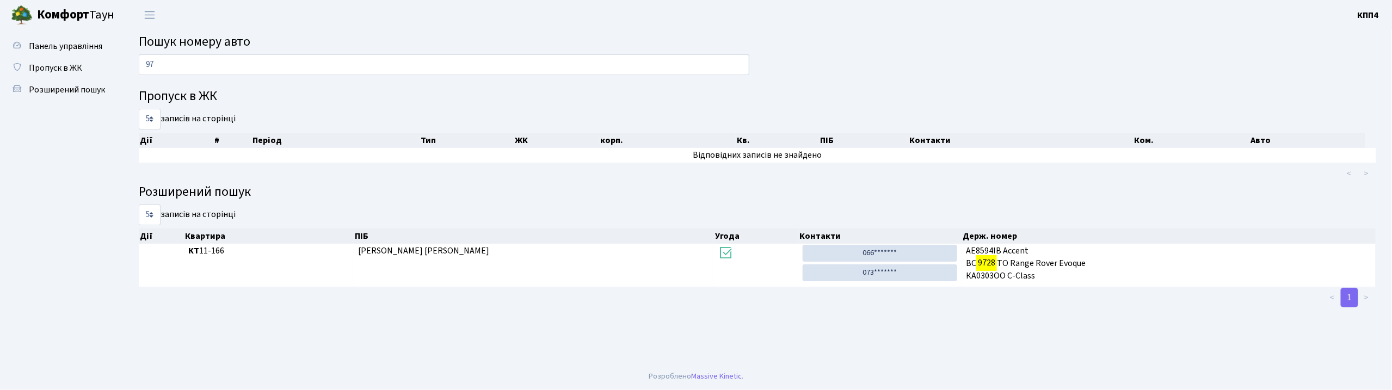
type input "9"
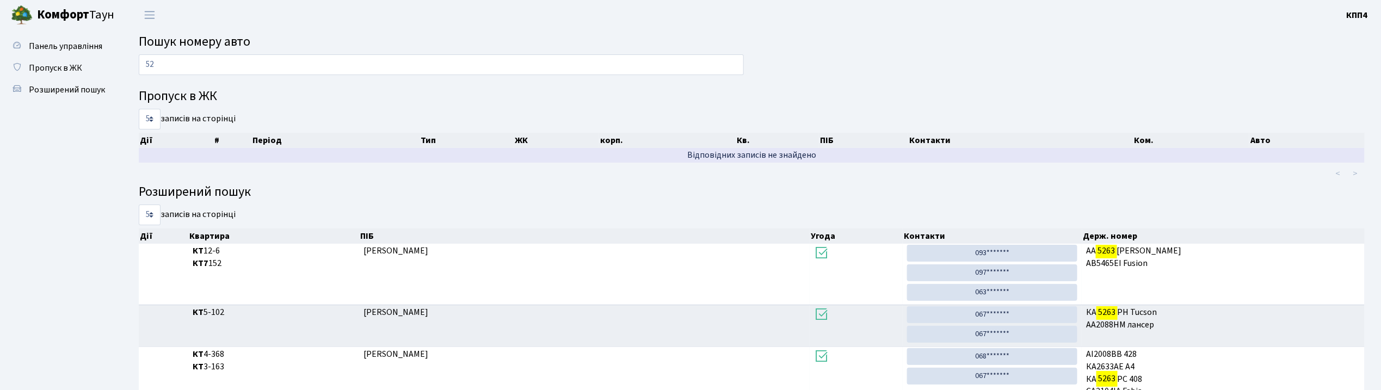
type input "5"
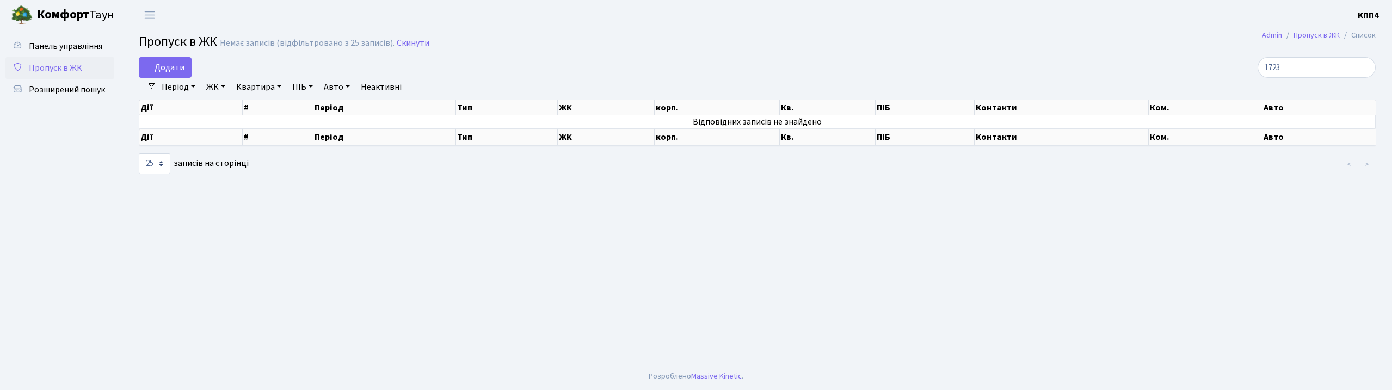
select select "25"
click at [183, 66] on span "Додати" at bounding box center [165, 68] width 39 height 12
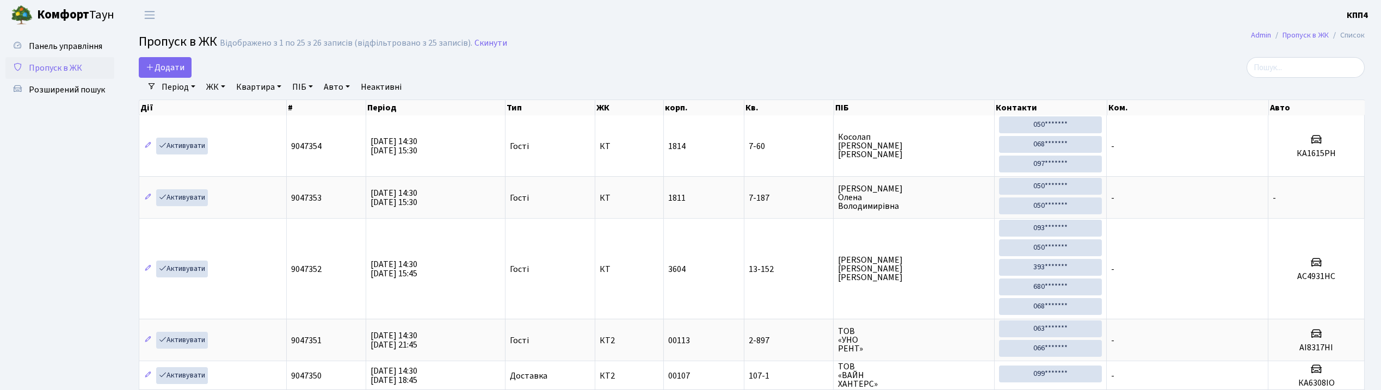
select select "25"
click at [1309, 64] on input "search" at bounding box center [1306, 67] width 118 height 21
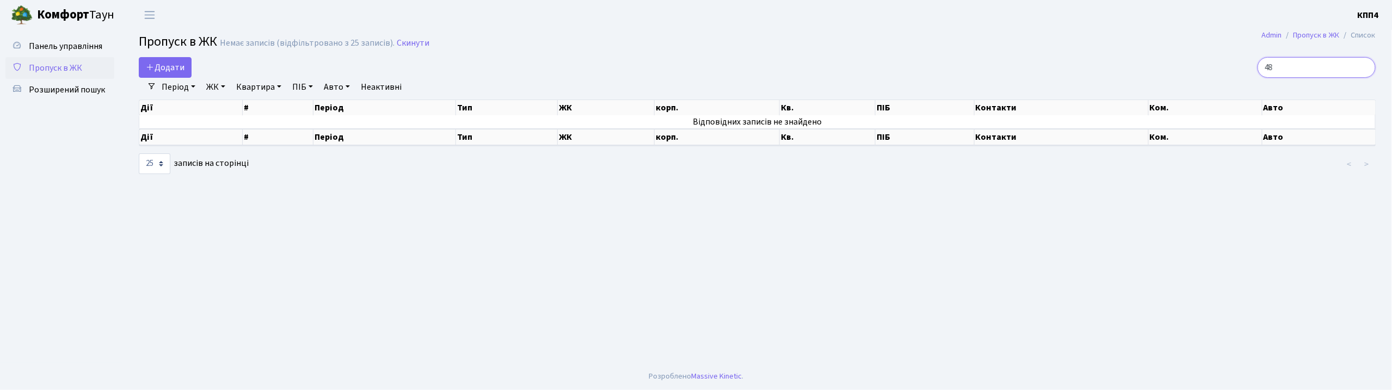
type input "4"
